Goal: Find contact information: Find contact information

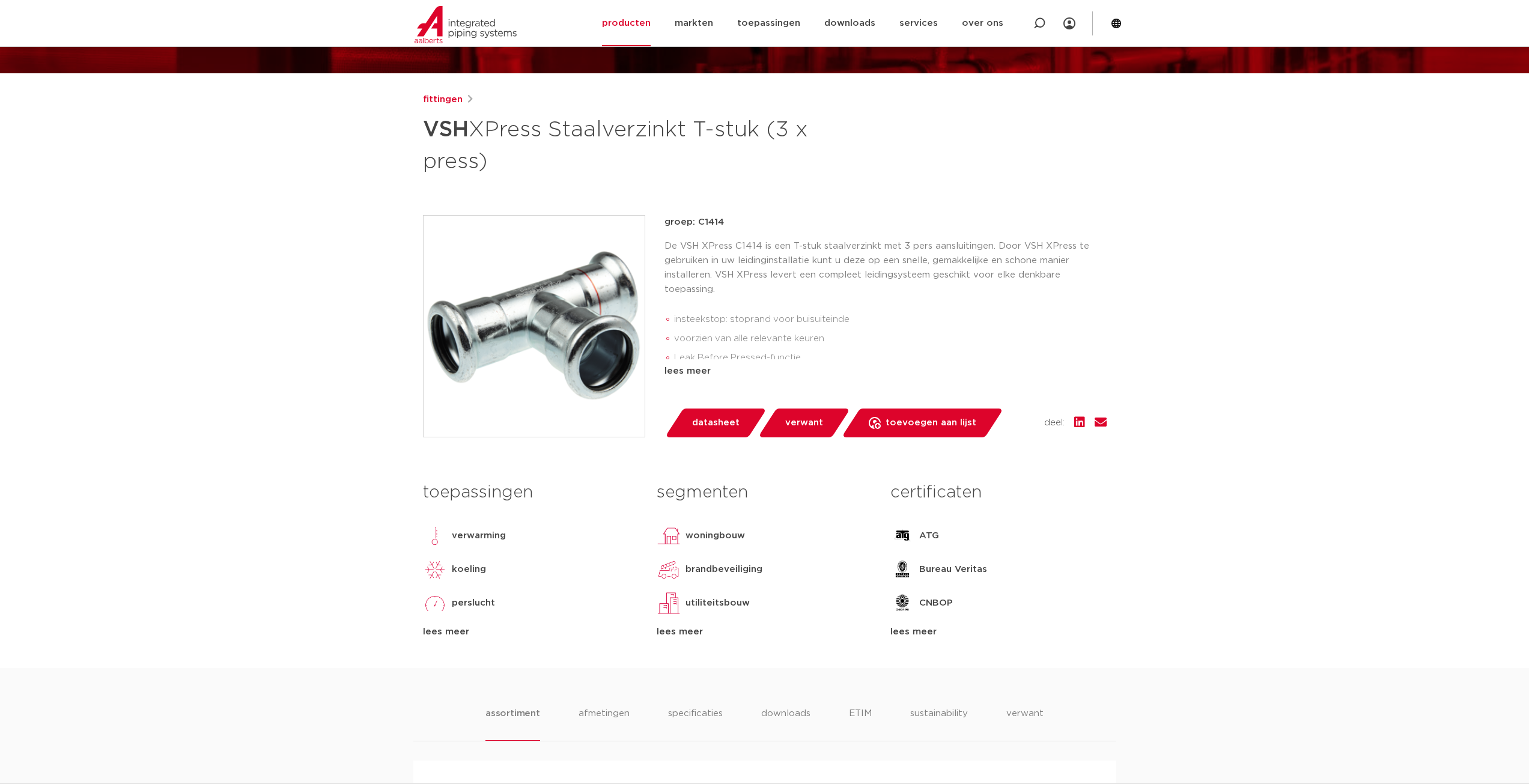
click at [706, 425] on span "datasheet" at bounding box center [716, 422] width 47 height 19
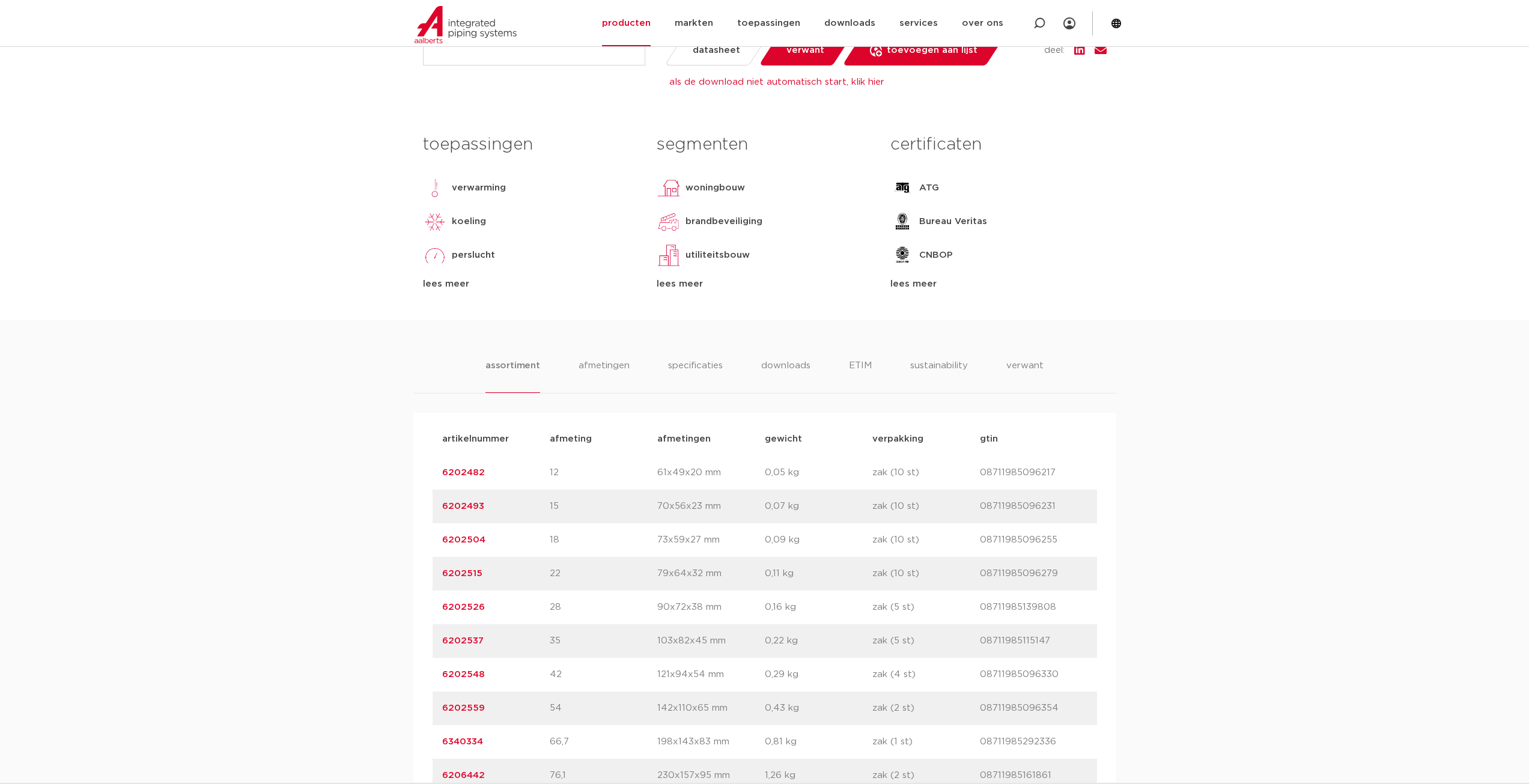
scroll to position [540, 0]
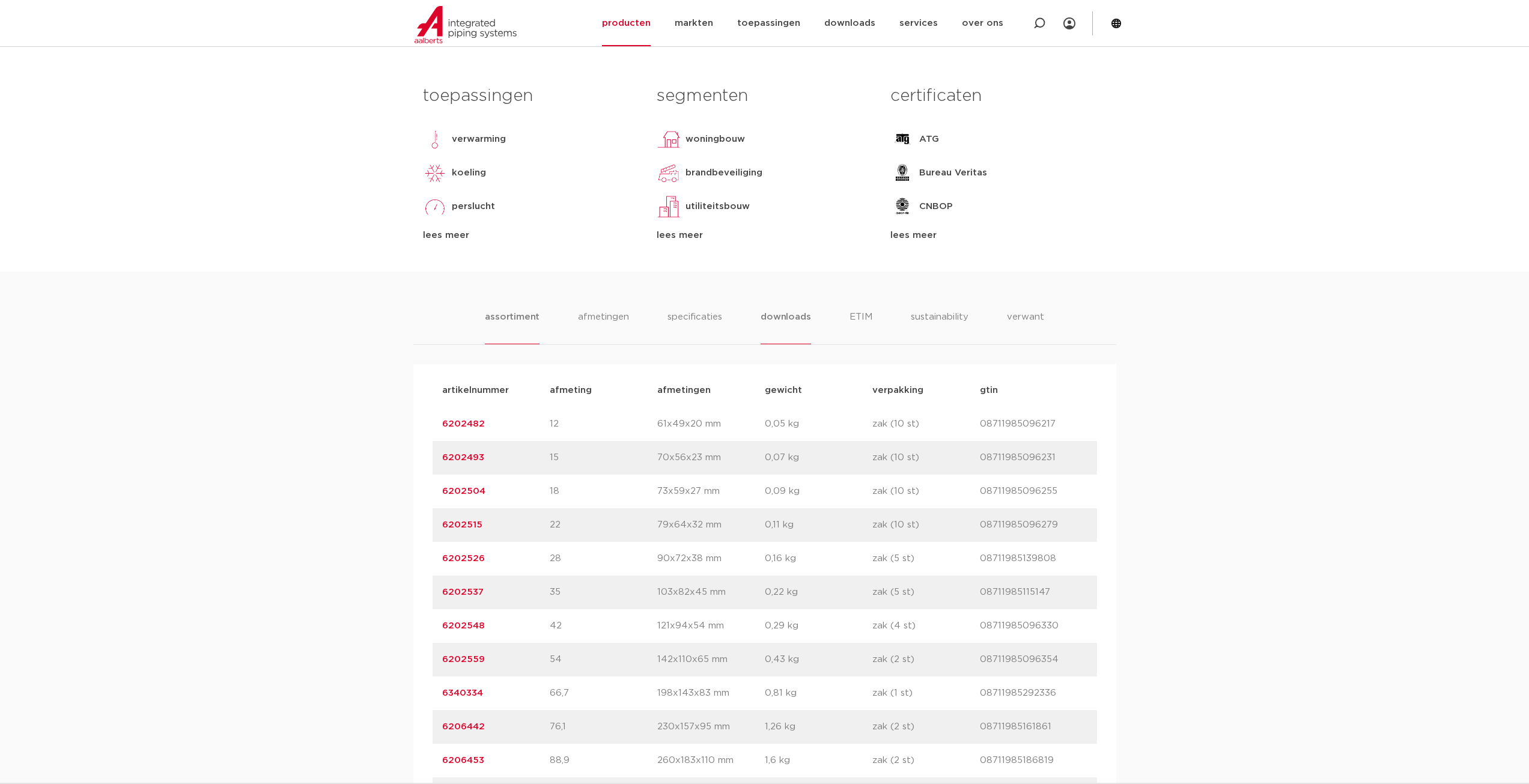
click at [774, 322] on li "downloads" at bounding box center [786, 327] width 50 height 34
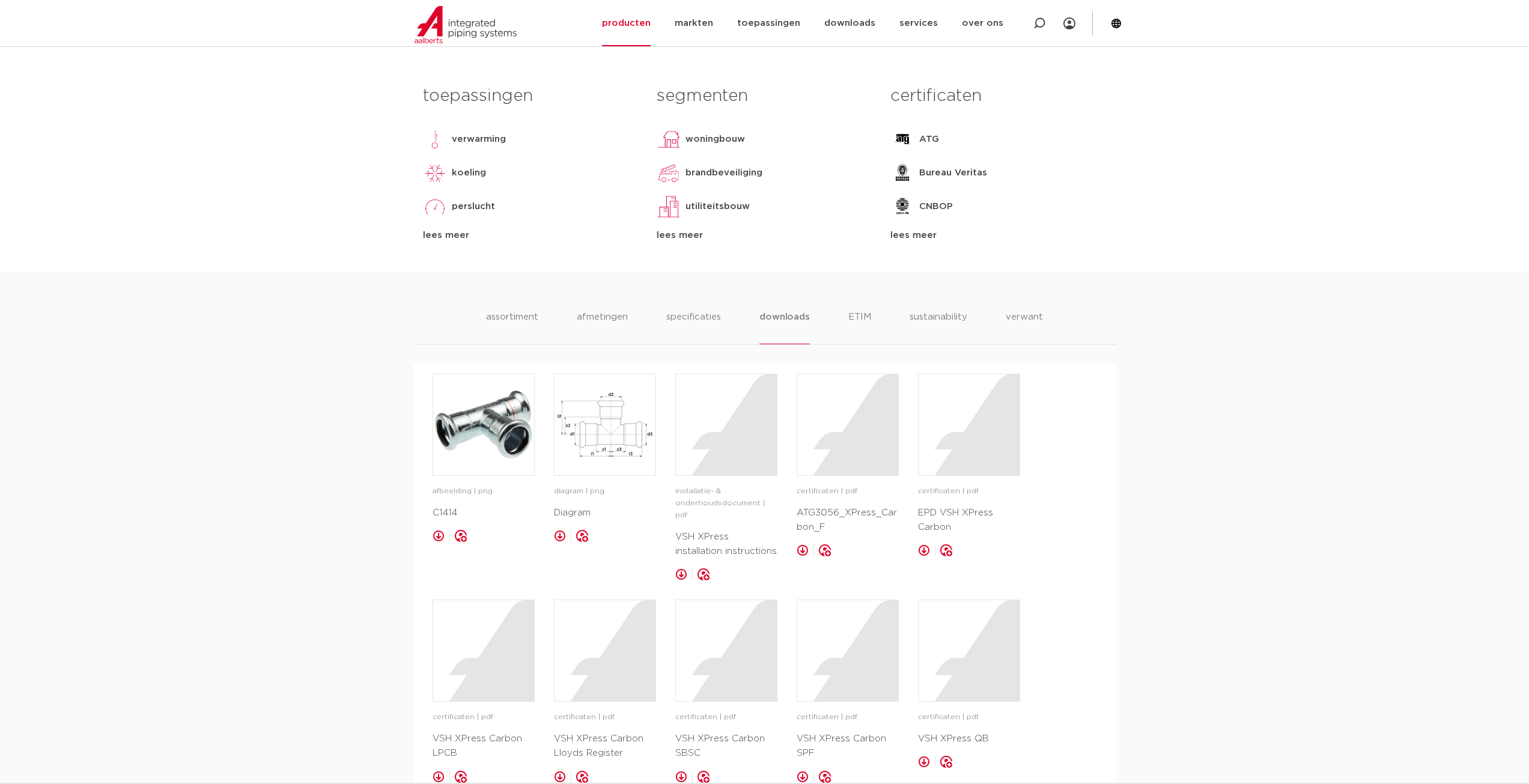
click at [1185, 444] on div "assortiment afmetingen specificaties downloads ETIM sustainability verwant asso…" at bounding box center [764, 640] width 1529 height 737
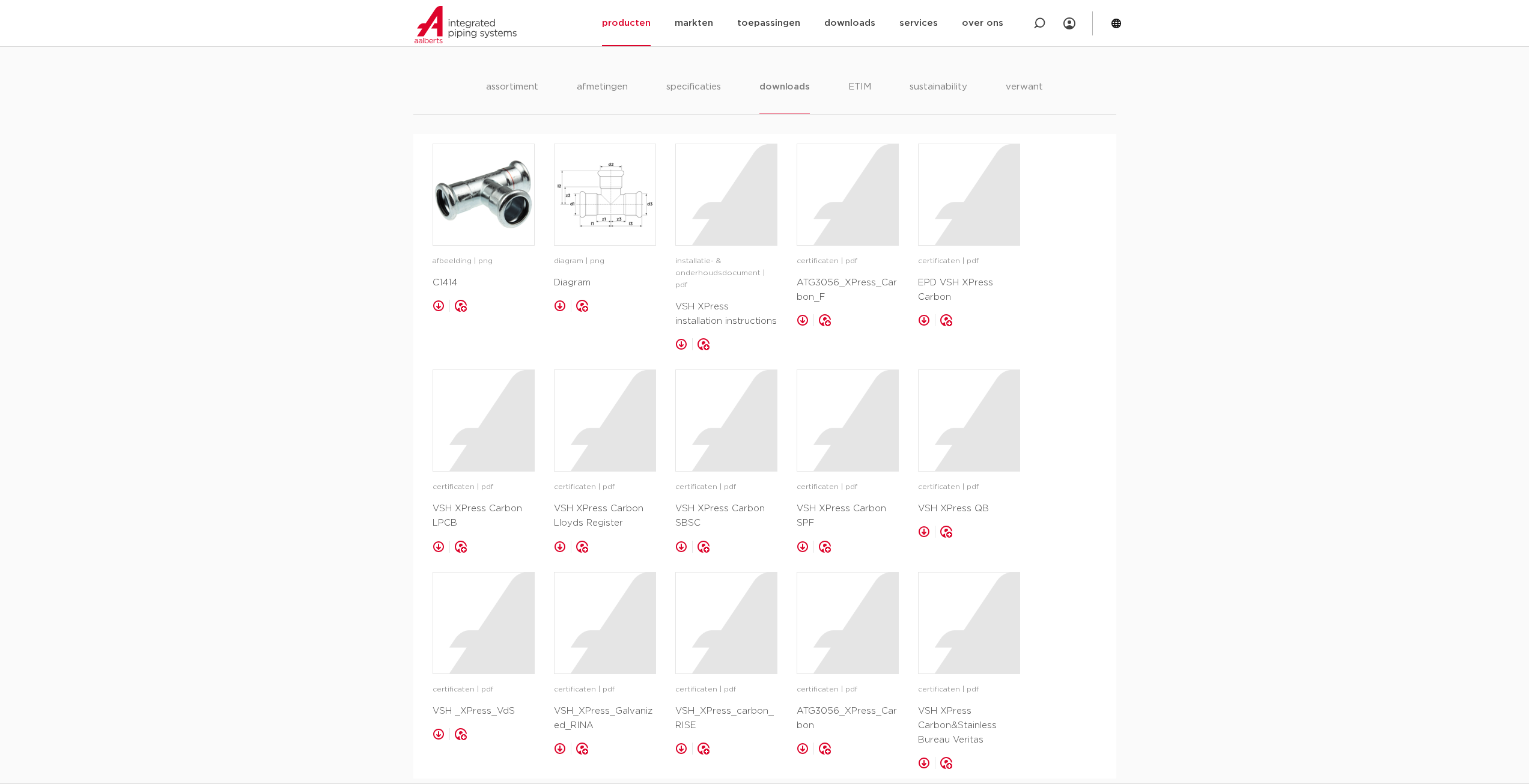
scroll to position [781, 0]
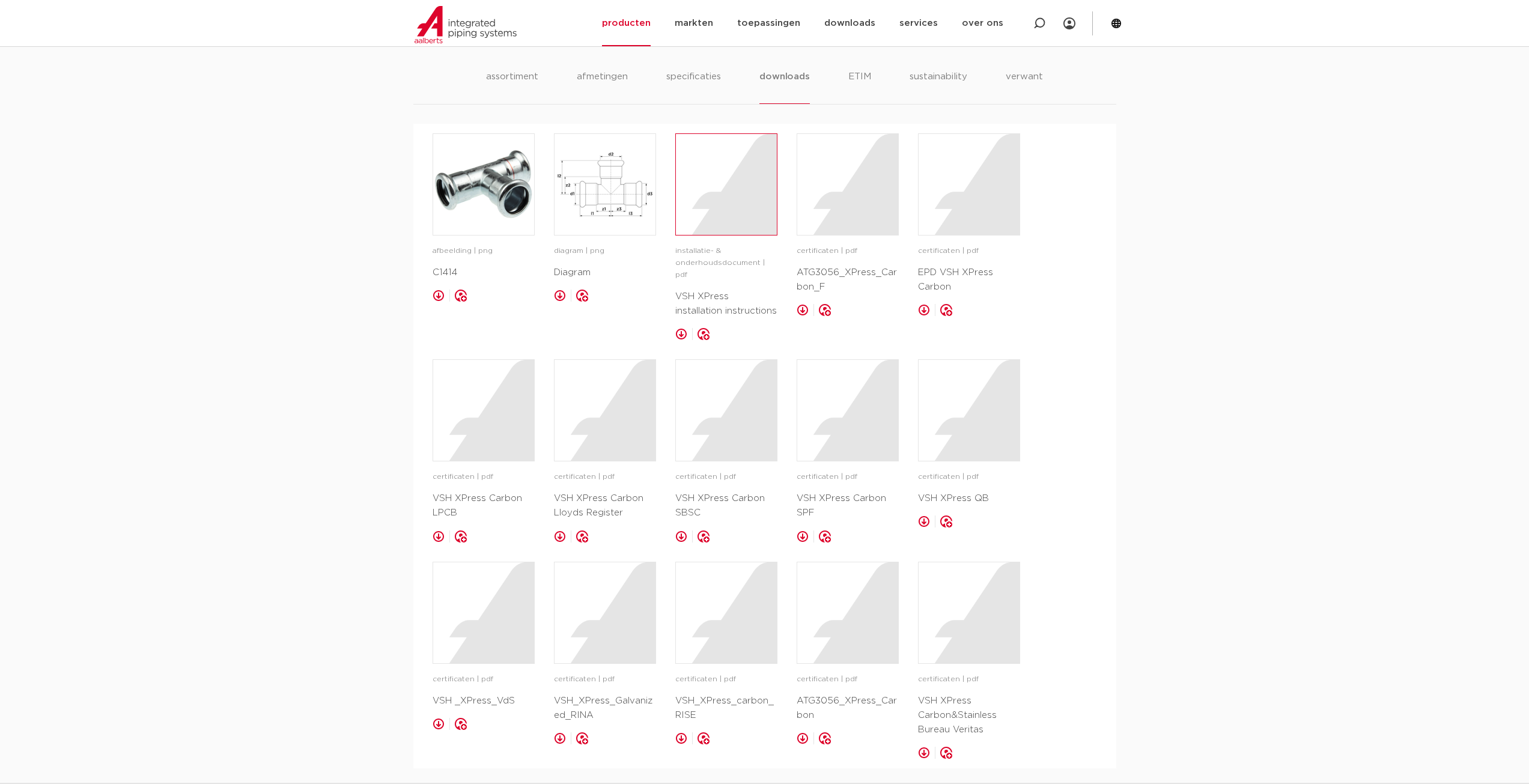
click at [713, 209] on div at bounding box center [726, 184] width 101 height 101
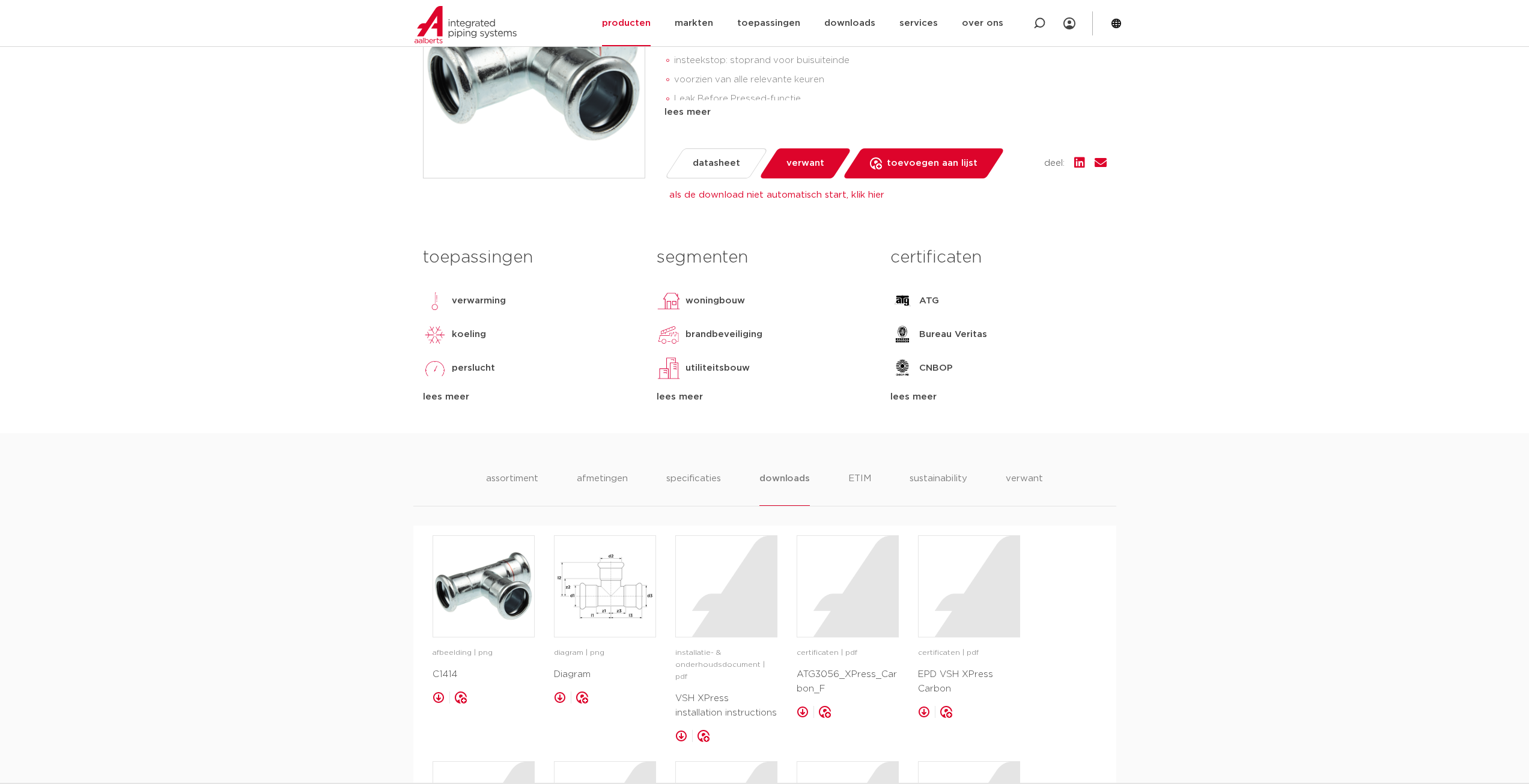
scroll to position [360, 0]
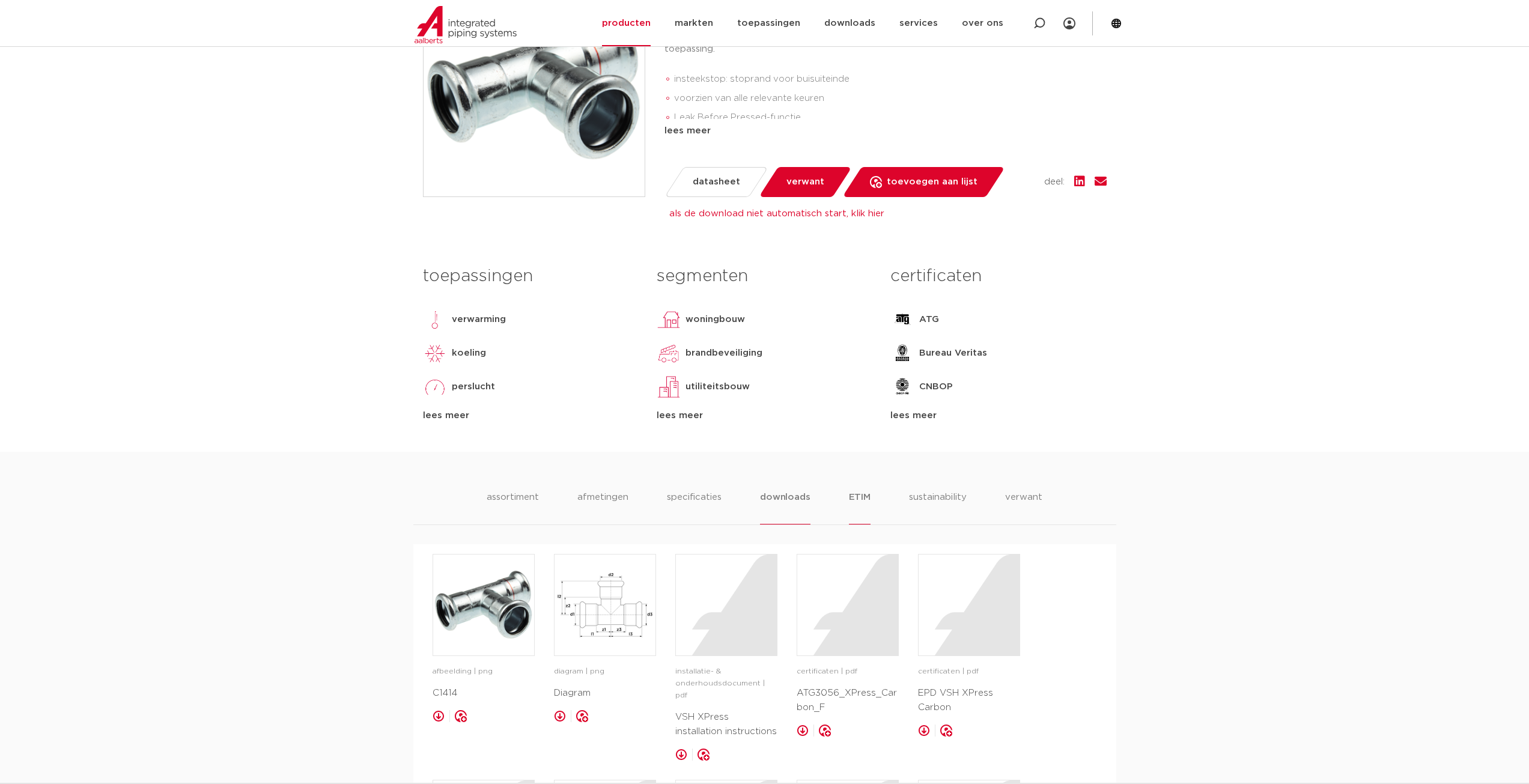
click at [862, 502] on li "ETIM" at bounding box center [860, 507] width 21 height 34
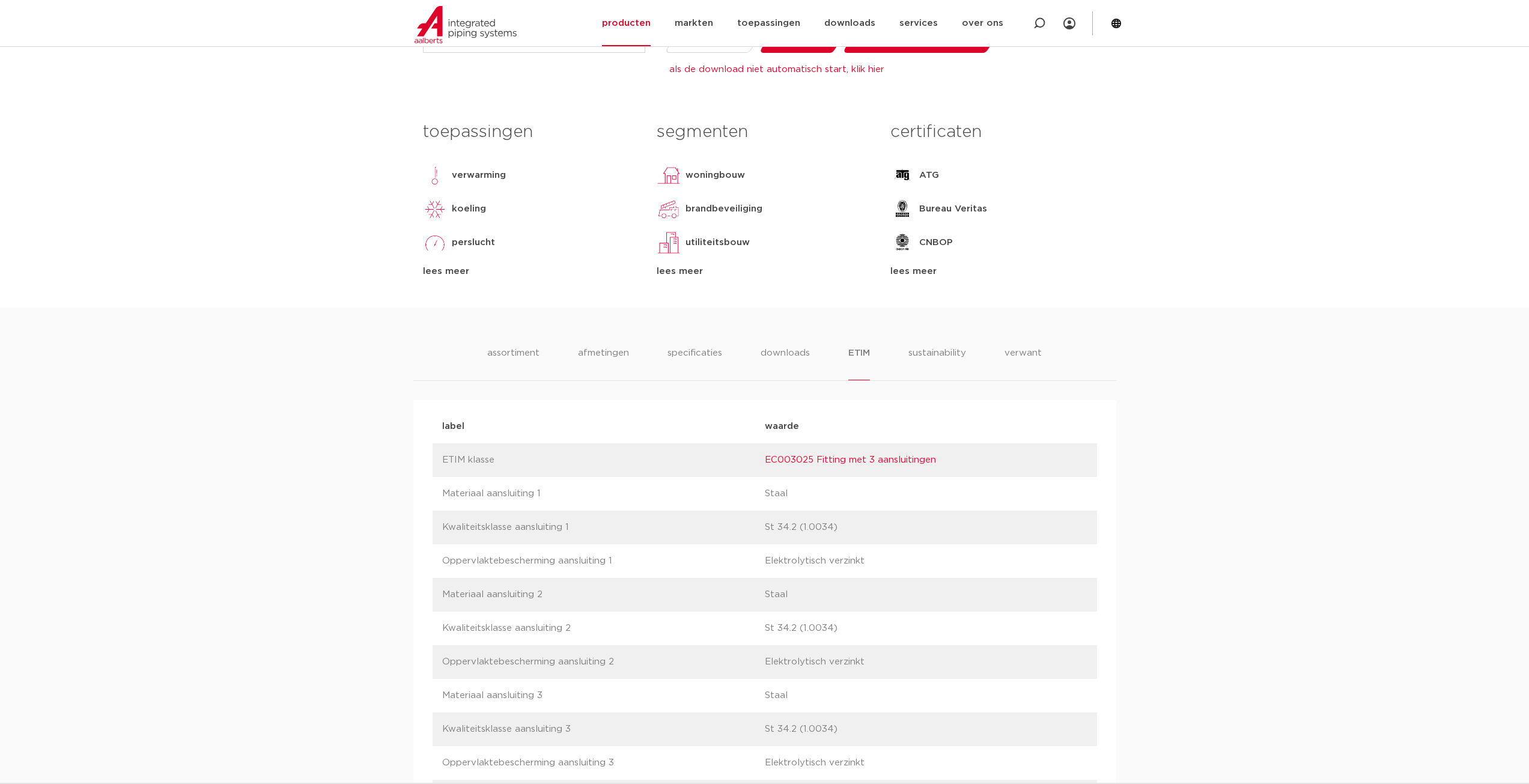
scroll to position [480, 0]
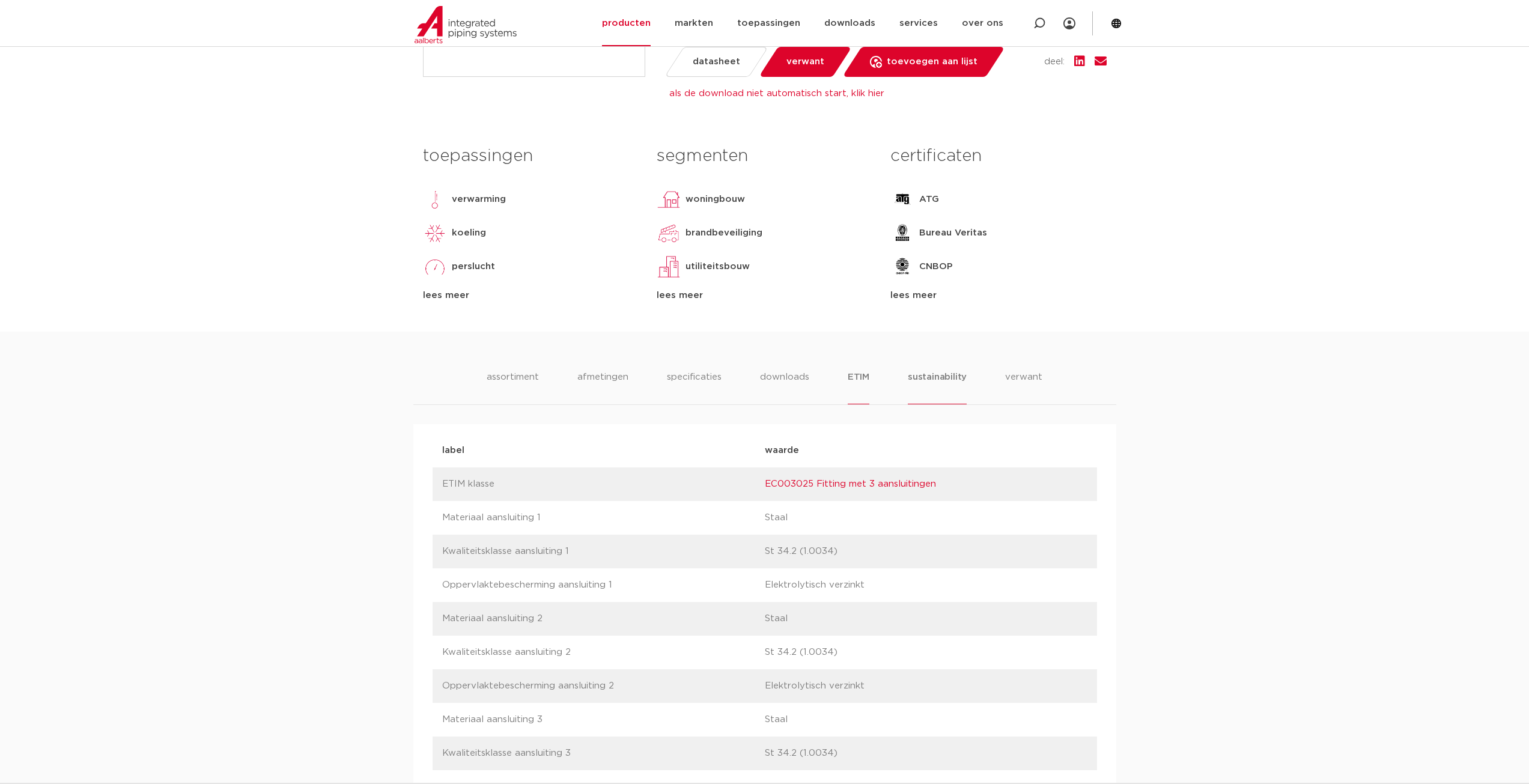
click at [939, 377] on li "sustainability" at bounding box center [937, 387] width 59 height 34
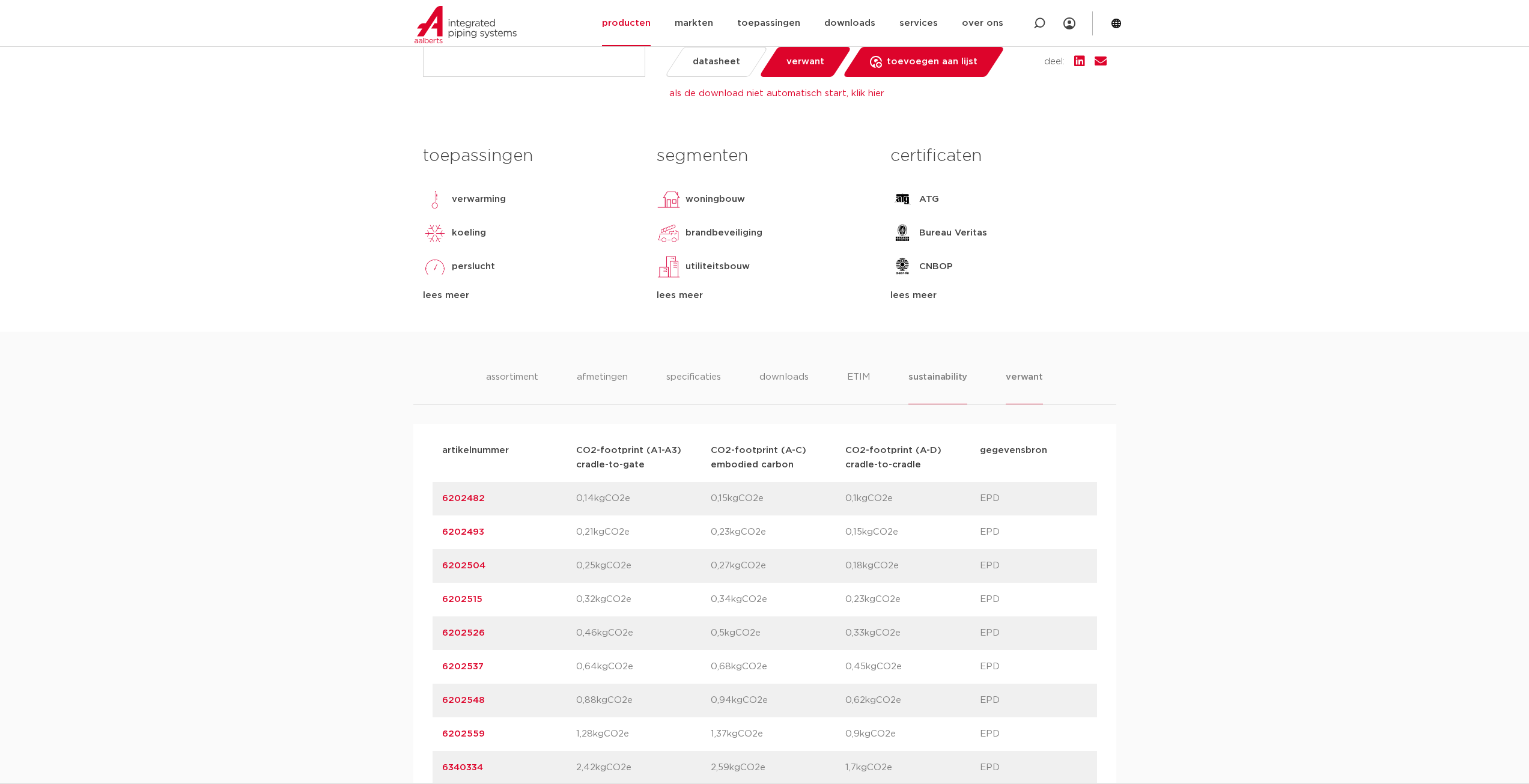
click at [1025, 382] on li "verwant" at bounding box center [1024, 387] width 37 height 34
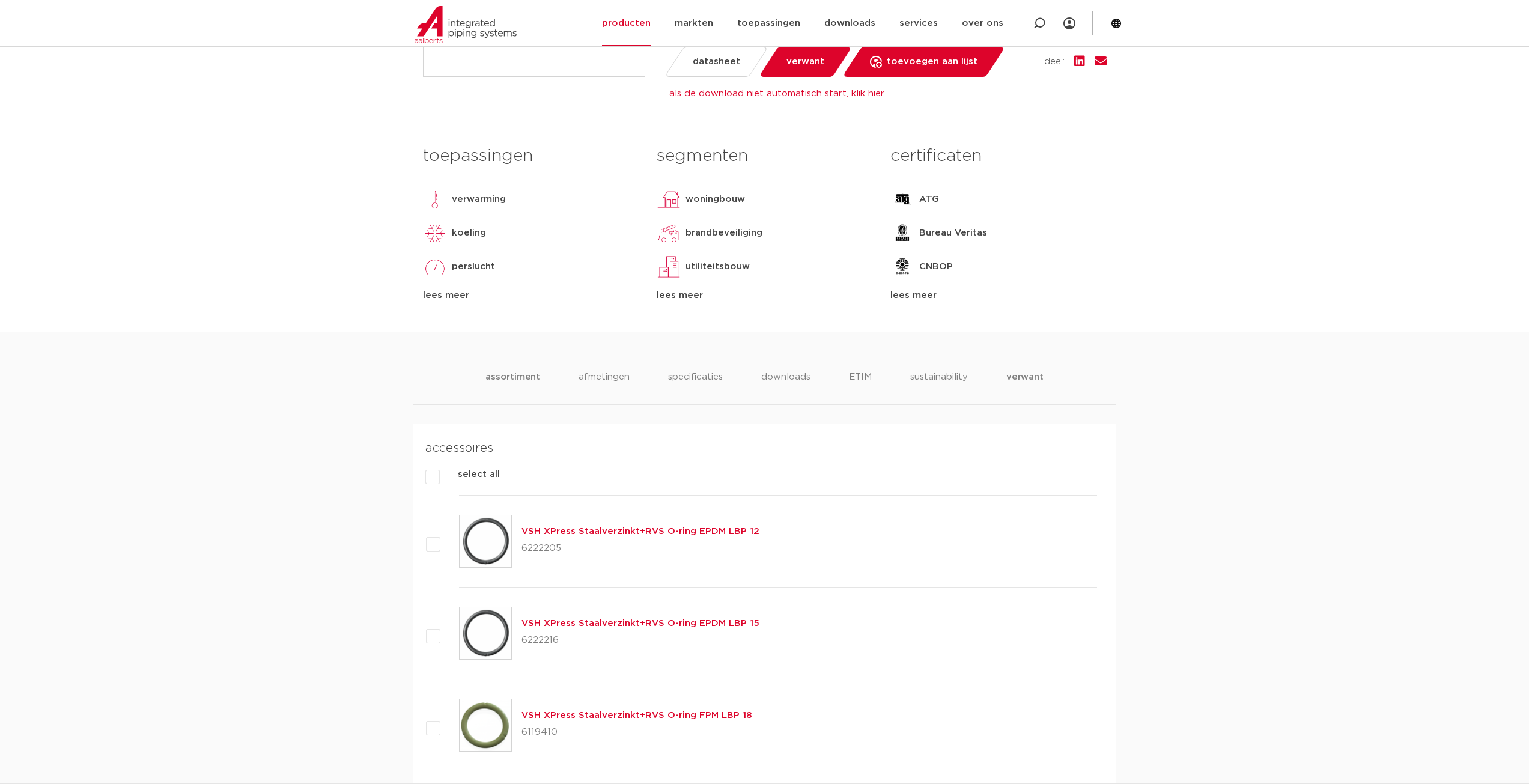
click at [529, 382] on li "assortiment" at bounding box center [513, 387] width 54 height 34
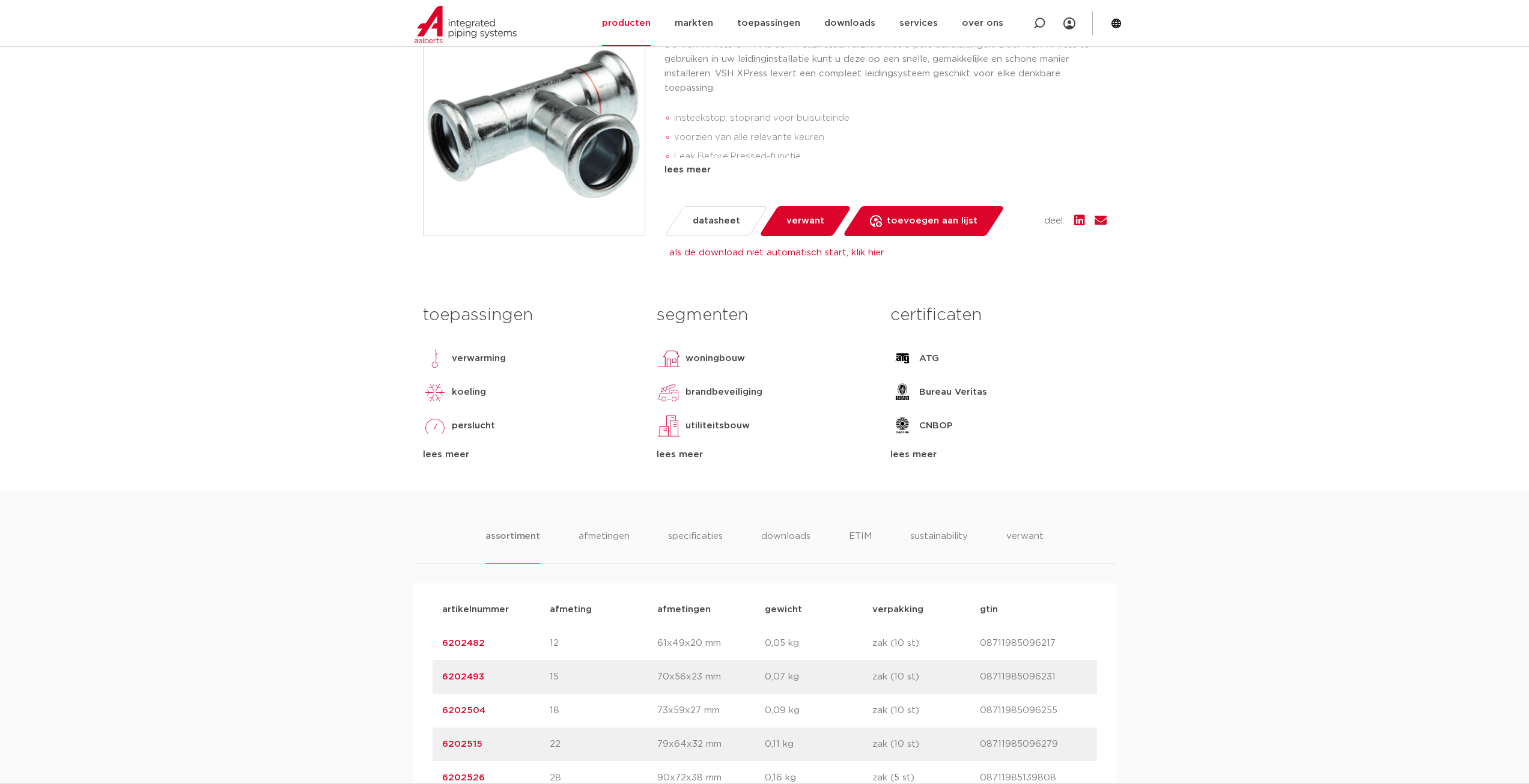
scroll to position [300, 0]
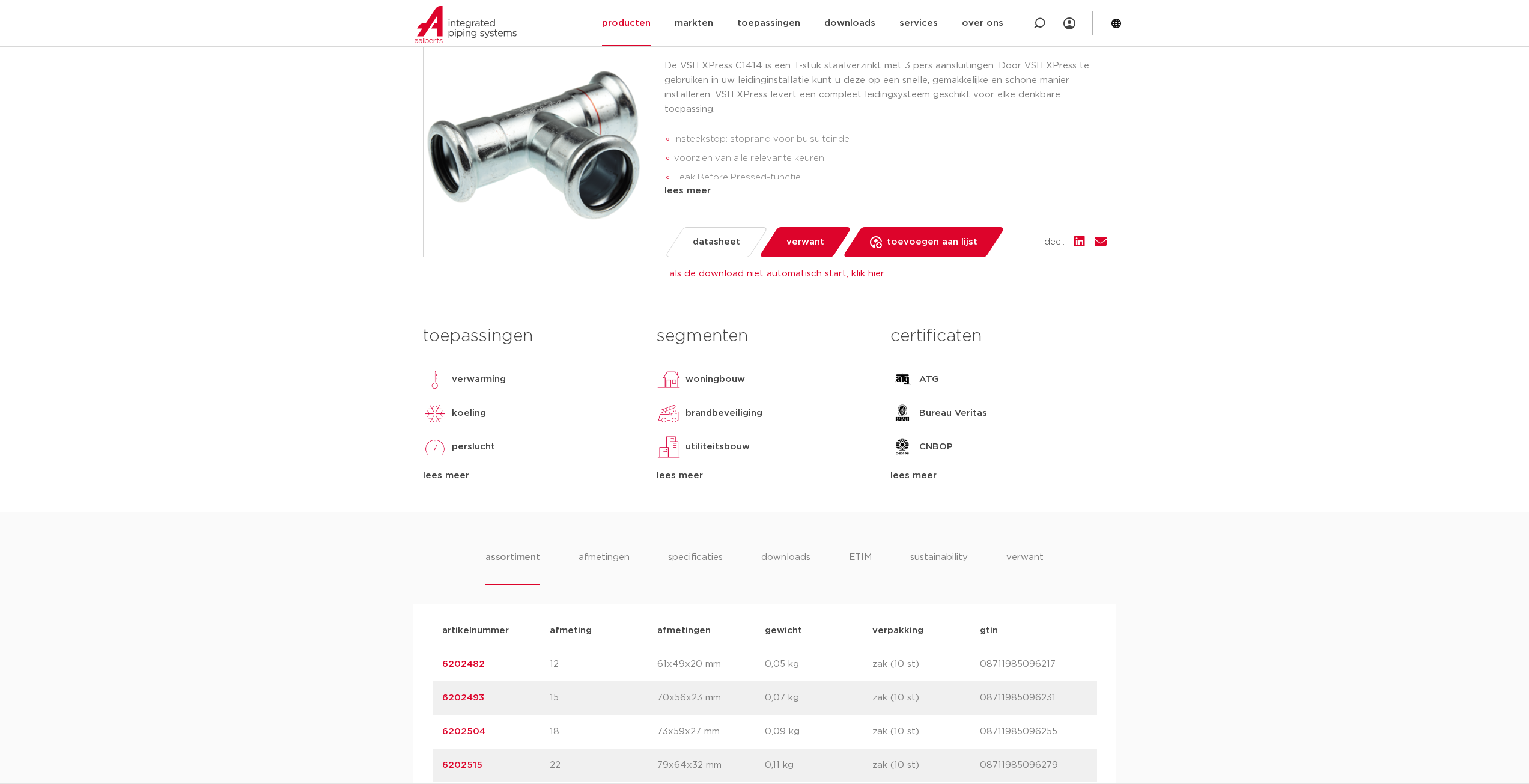
click at [923, 380] on p "ATG" at bounding box center [929, 379] width 20 height 14
click at [930, 478] on div "lees meer" at bounding box center [999, 476] width 216 height 14
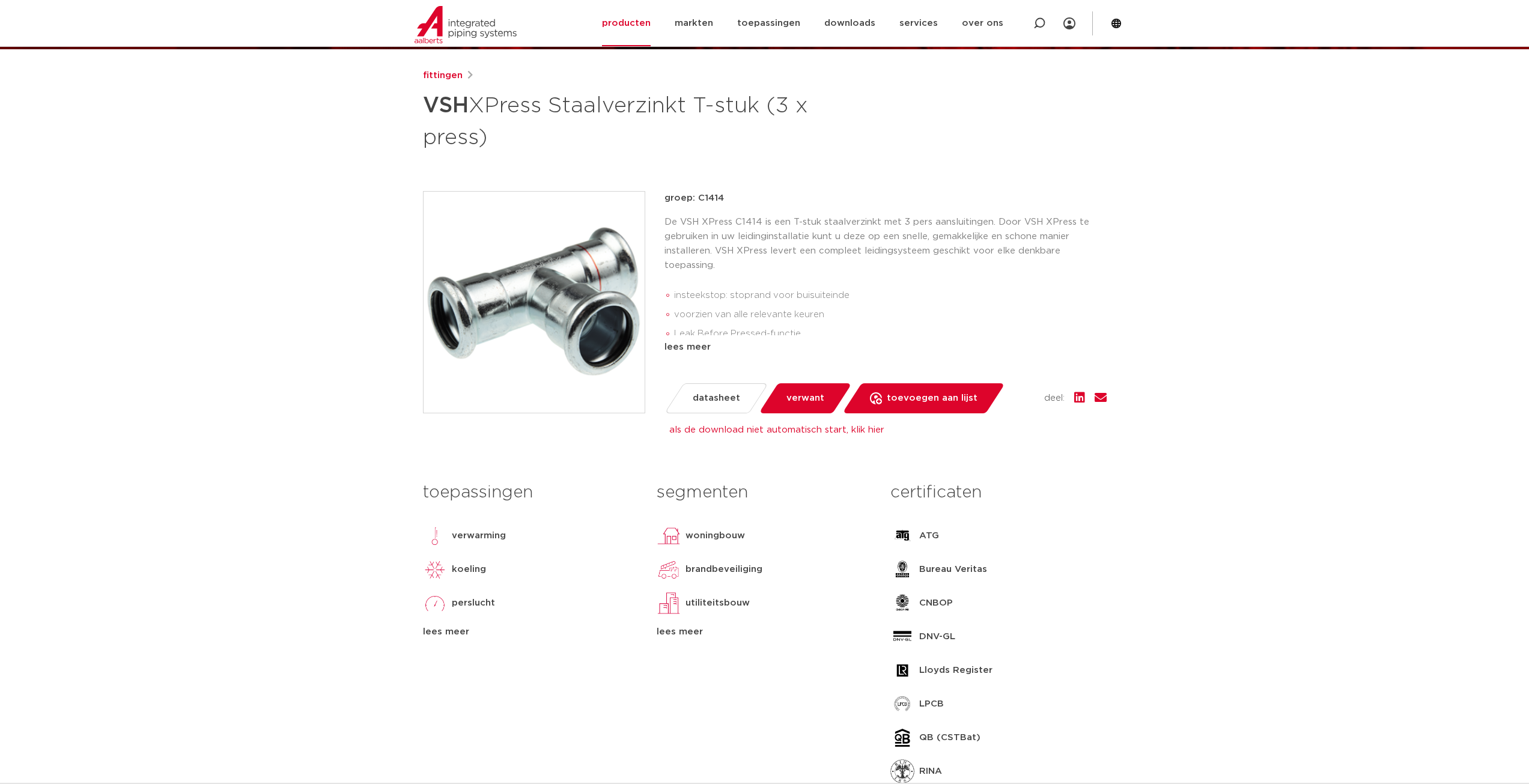
scroll to position [120, 0]
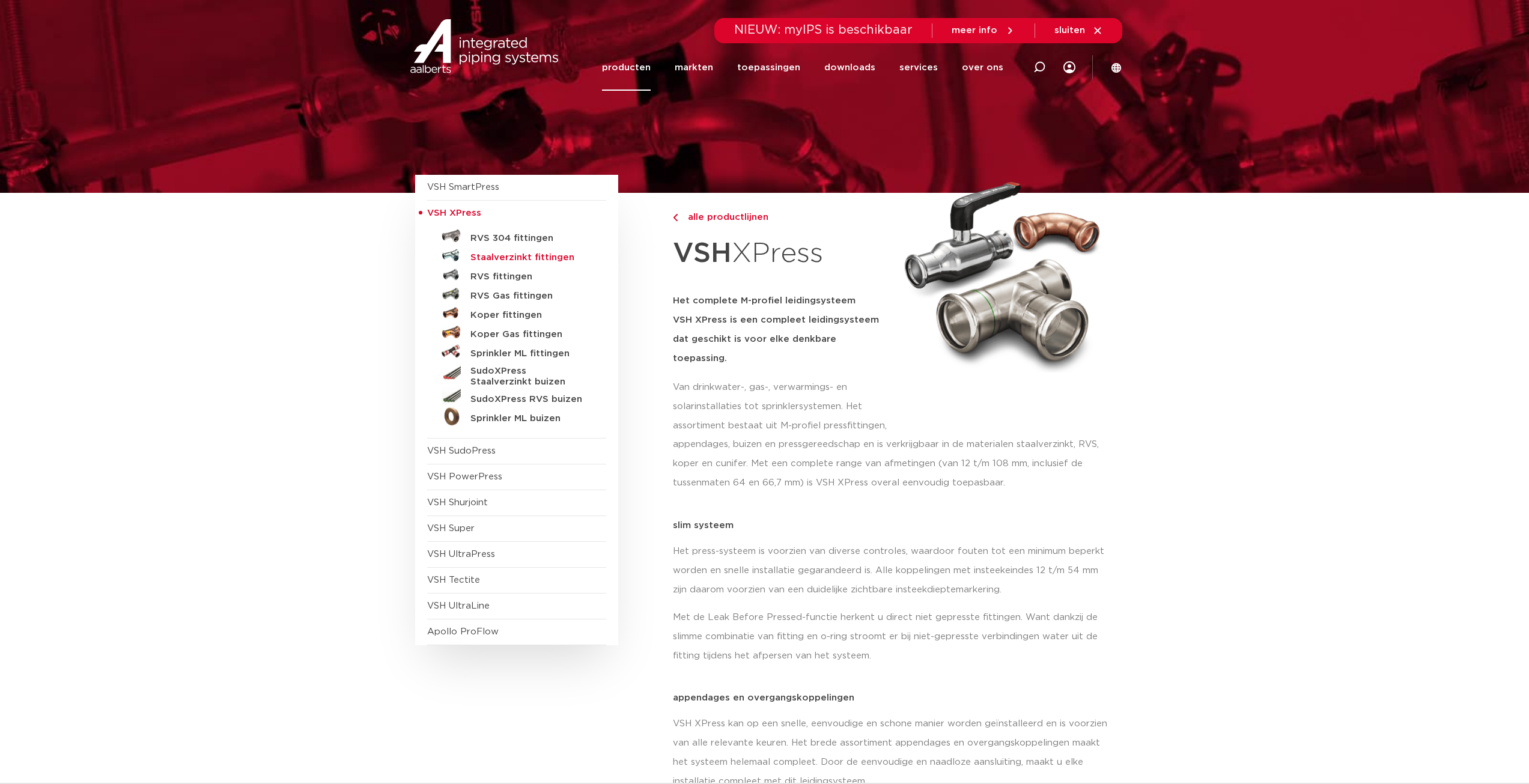
click at [508, 257] on h5 "Staalverzinkt fittingen" at bounding box center [530, 257] width 119 height 11
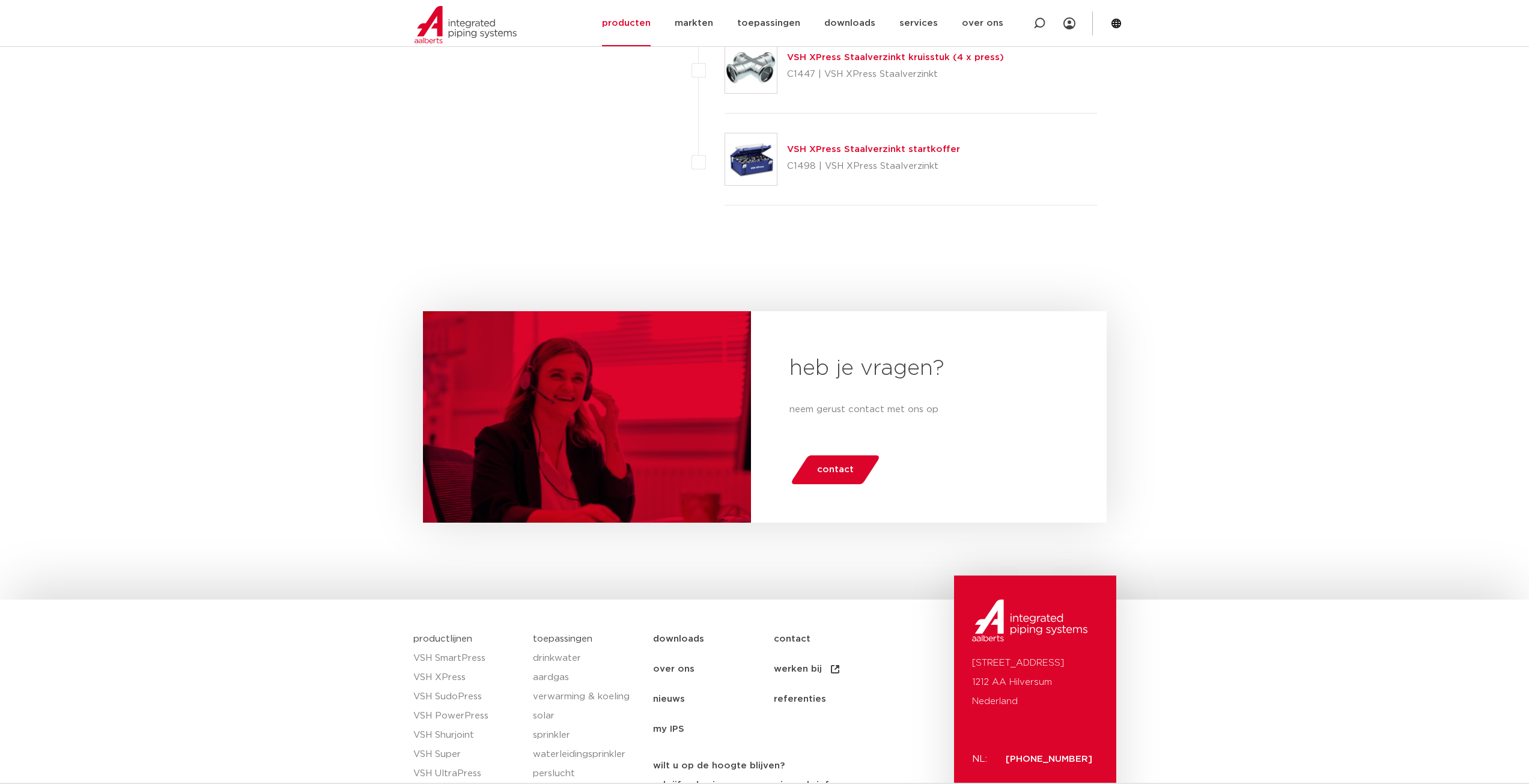
scroll to position [3364, 0]
click at [838, 464] on span "contact" at bounding box center [835, 469] width 36 height 19
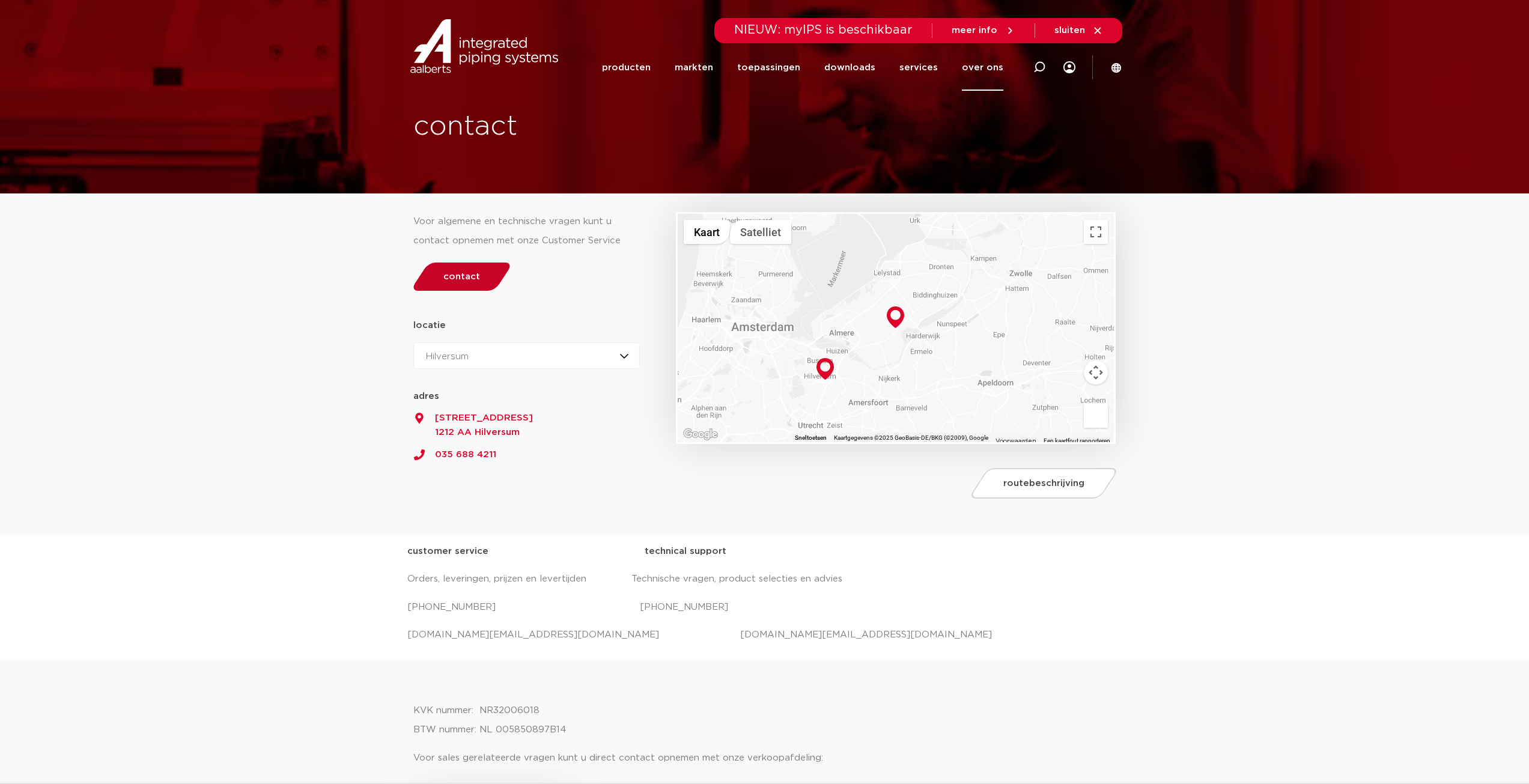
click at [454, 272] on span "contact" at bounding box center [461, 277] width 36 height 9
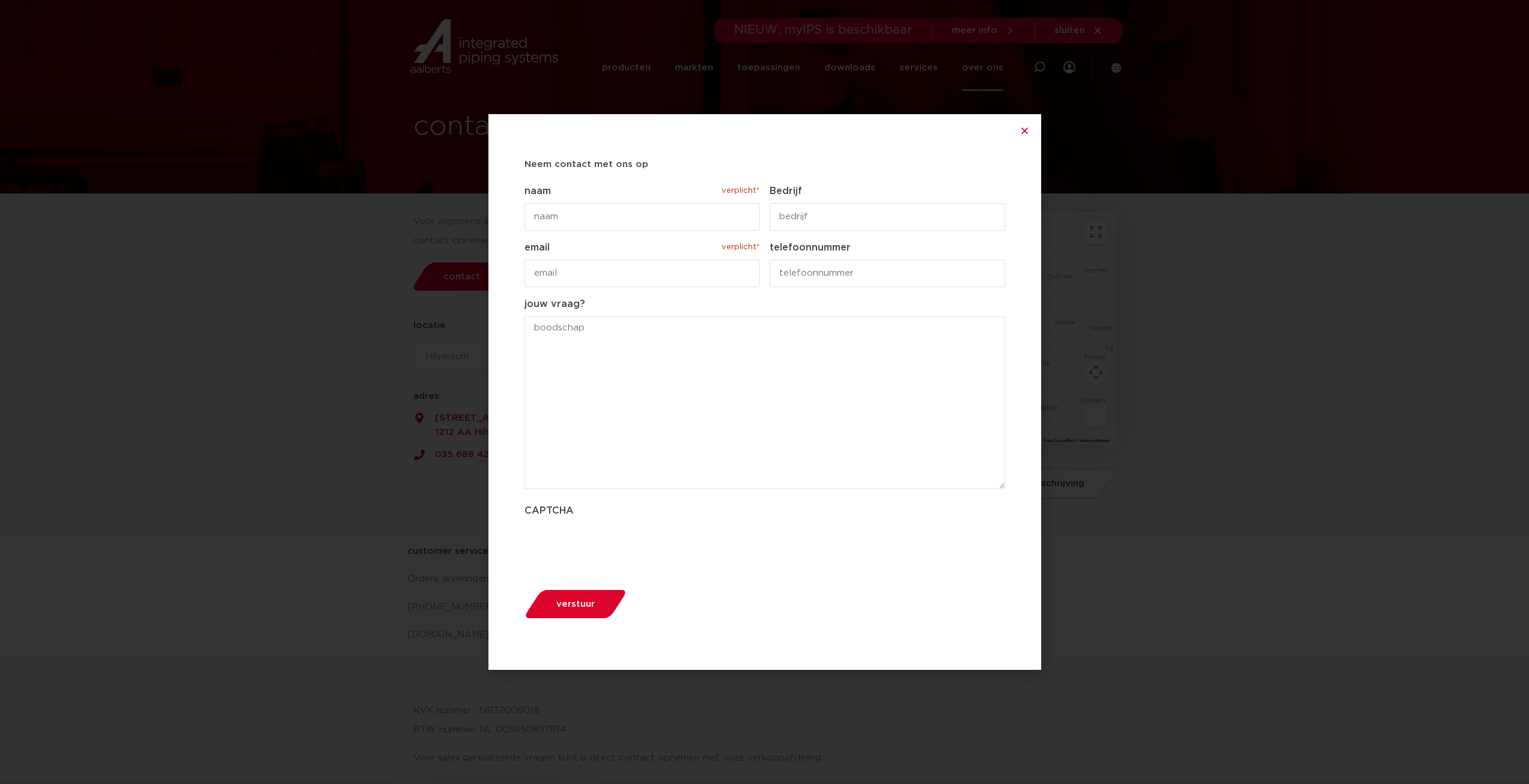
click at [1028, 136] on div "Neem contact met ons op " verplicht* " geeft vereiste velden aan Dit veld is ve…" at bounding box center [764, 392] width 553 height 555
click at [1027, 134] on icon "Close" at bounding box center [1024, 131] width 9 height 9
